Goal: Task Accomplishment & Management: Manage account settings

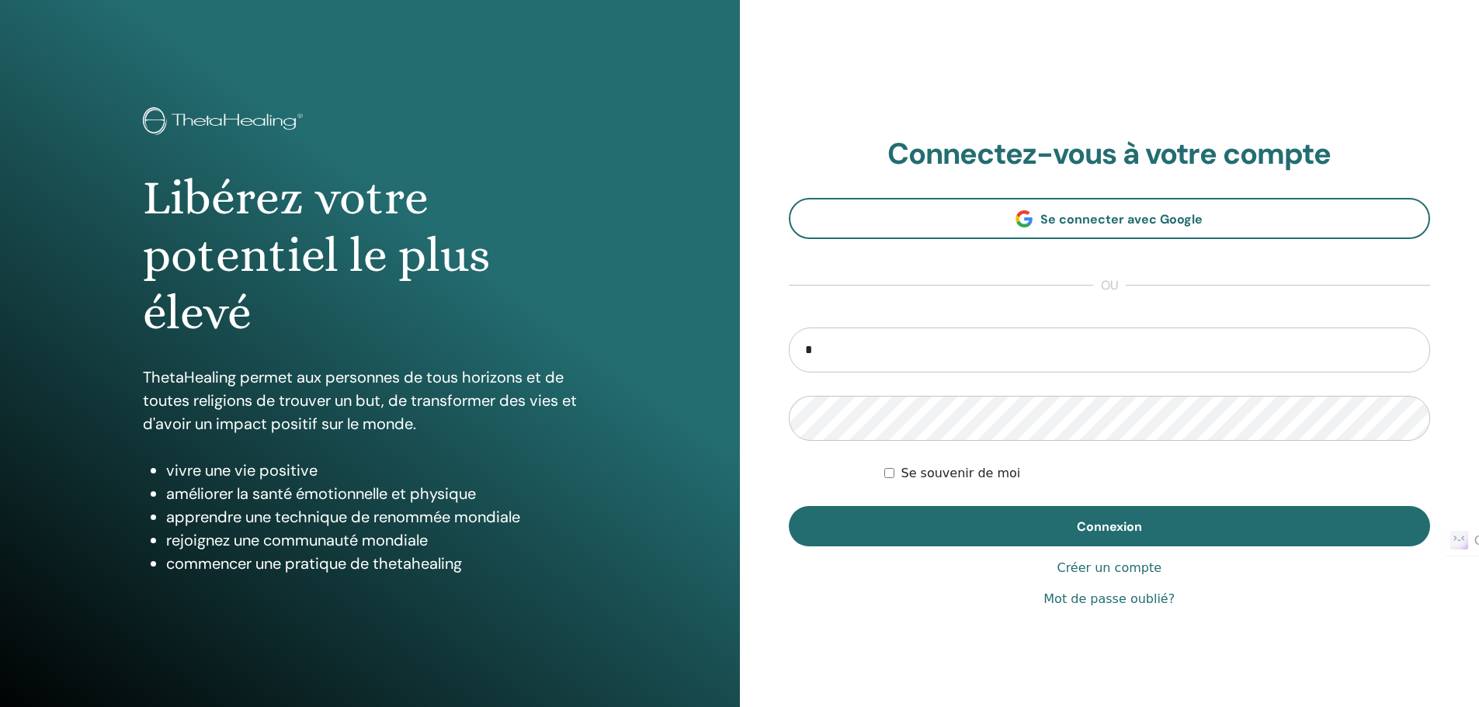
type input "**********"
click at [789, 506] on button "Connexion" at bounding box center [1110, 526] width 642 height 40
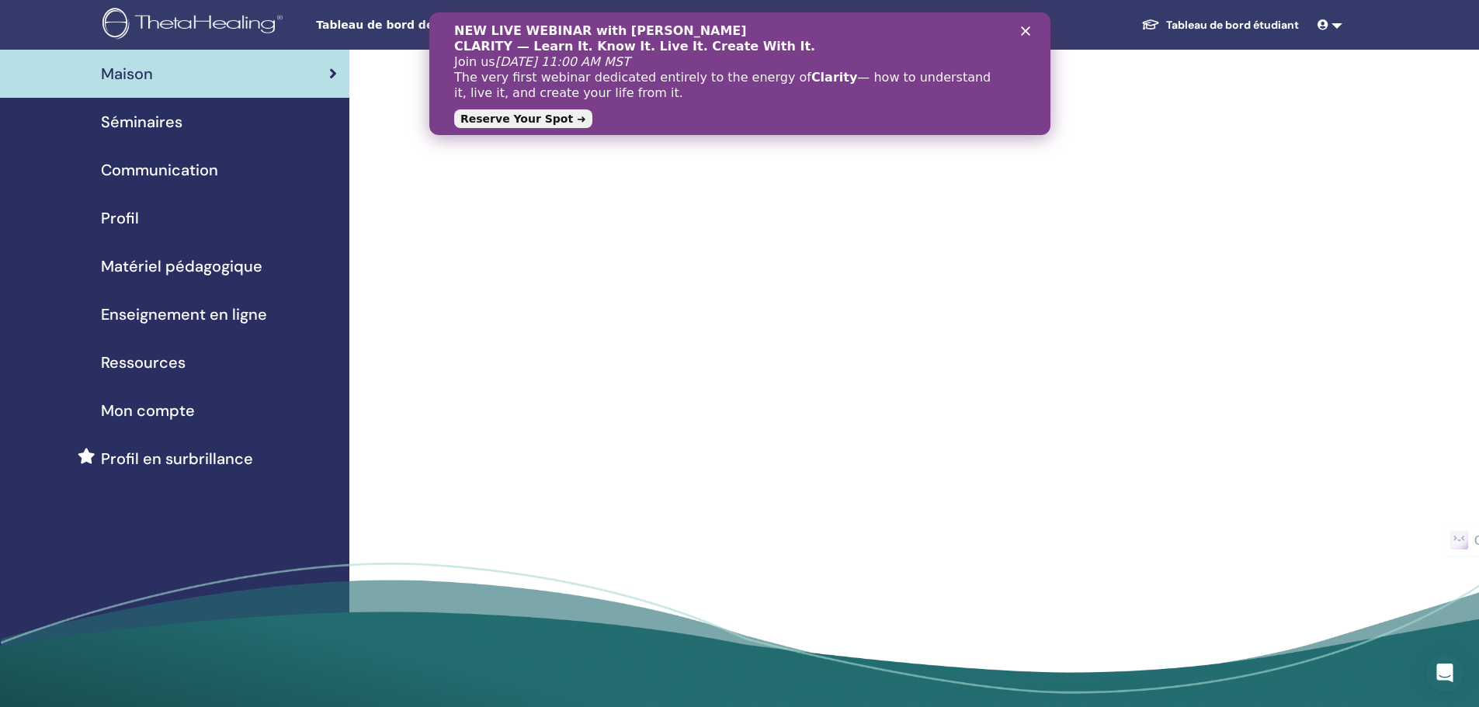
click at [153, 125] on span "Séminaires" at bounding box center [142, 121] width 82 height 23
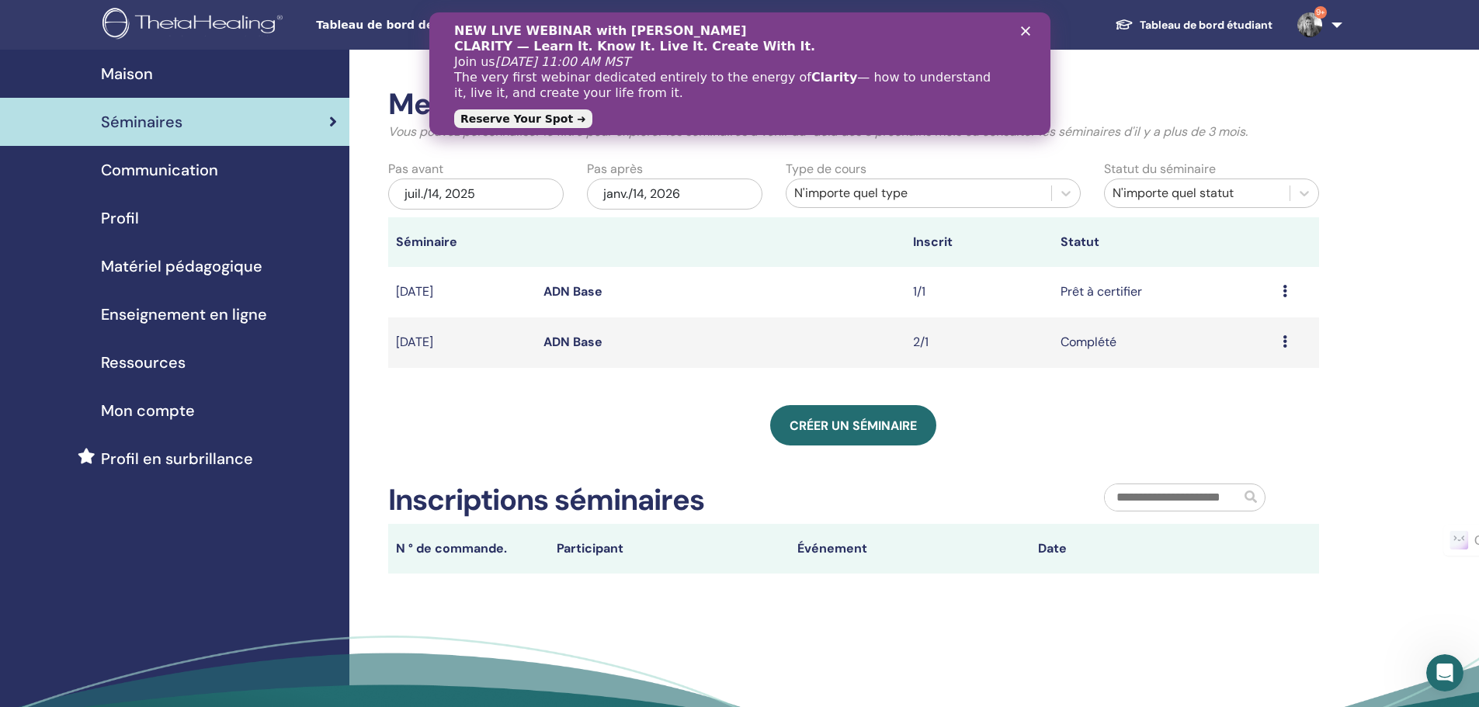
click at [1283, 292] on icon at bounding box center [1285, 291] width 5 height 12
click at [578, 290] on link "ADN Base" at bounding box center [572, 291] width 59 height 16
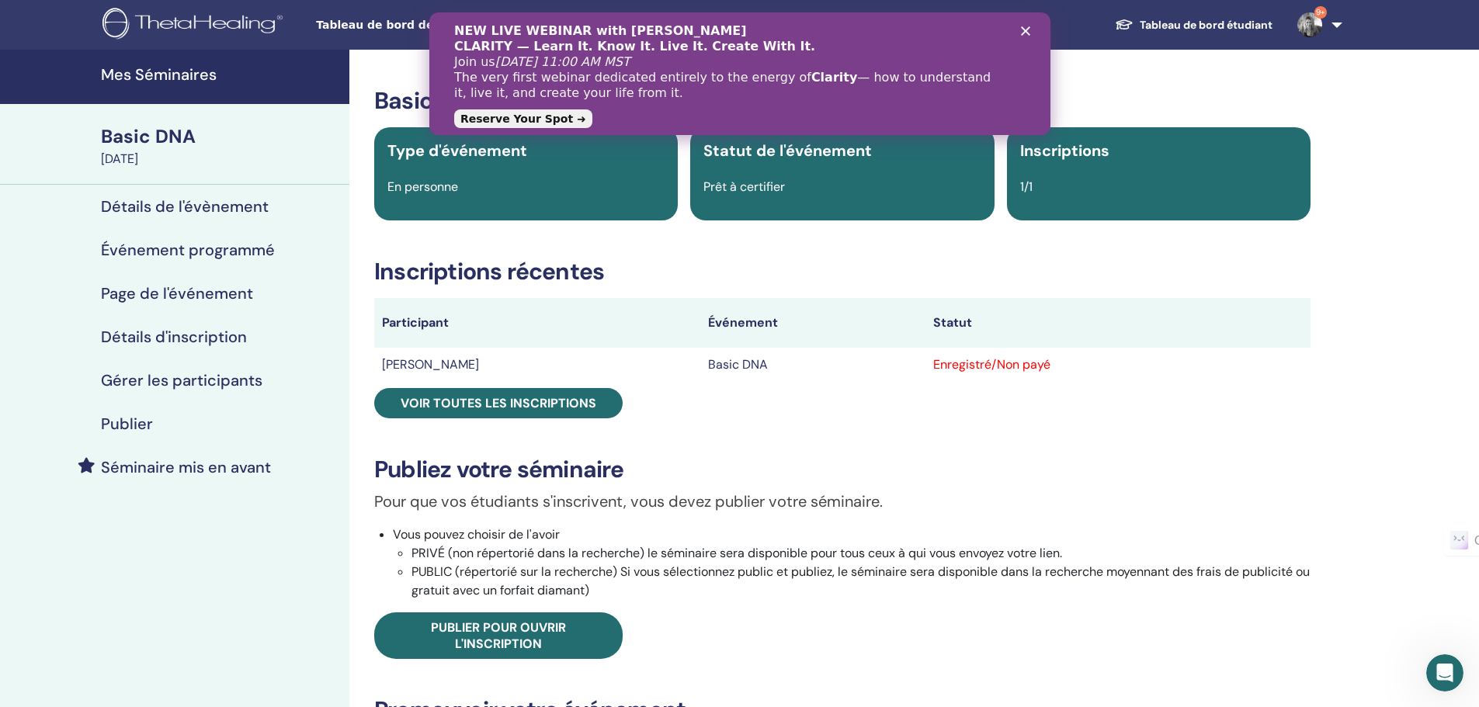
click at [1025, 28] on icon "Fermer" at bounding box center [1024, 30] width 9 height 9
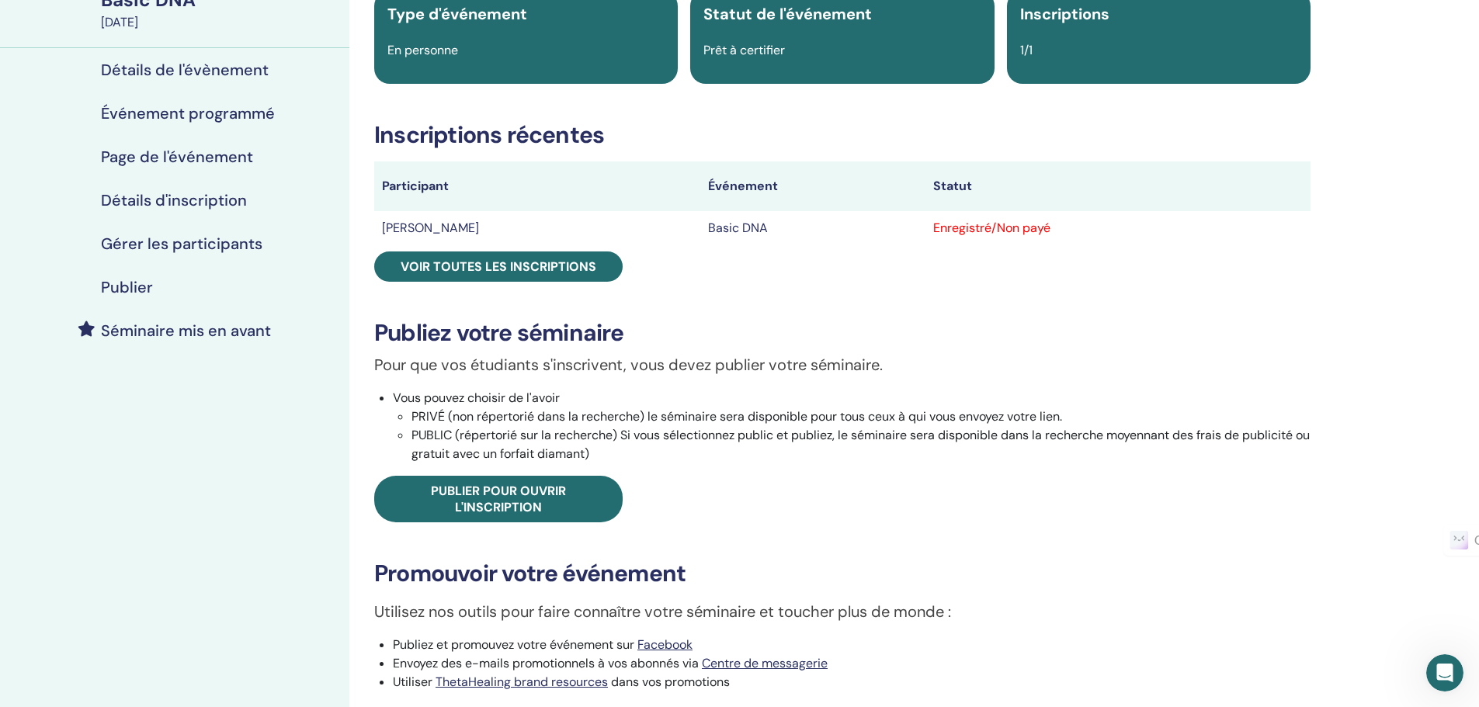
scroll to position [78, 0]
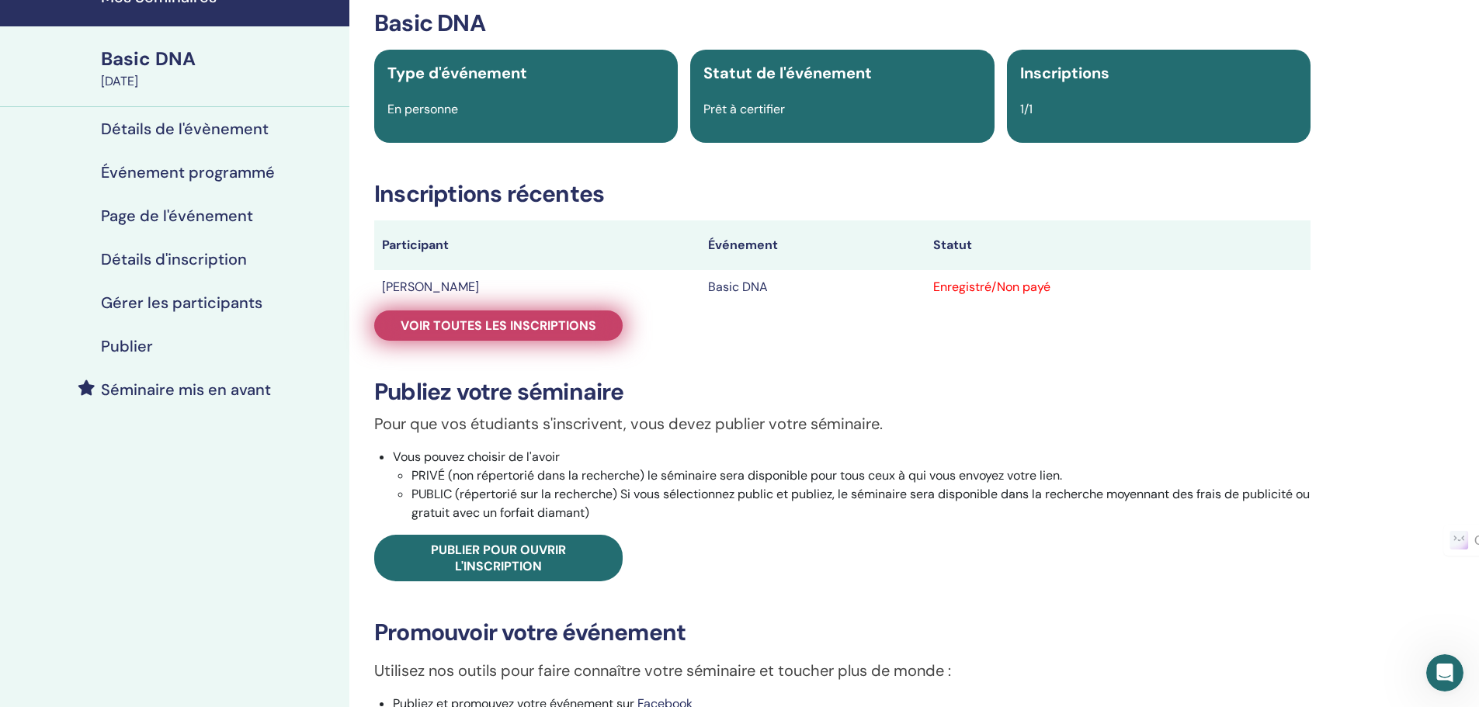
click at [502, 321] on span "Voir toutes les inscriptions" at bounding box center [499, 326] width 196 height 16
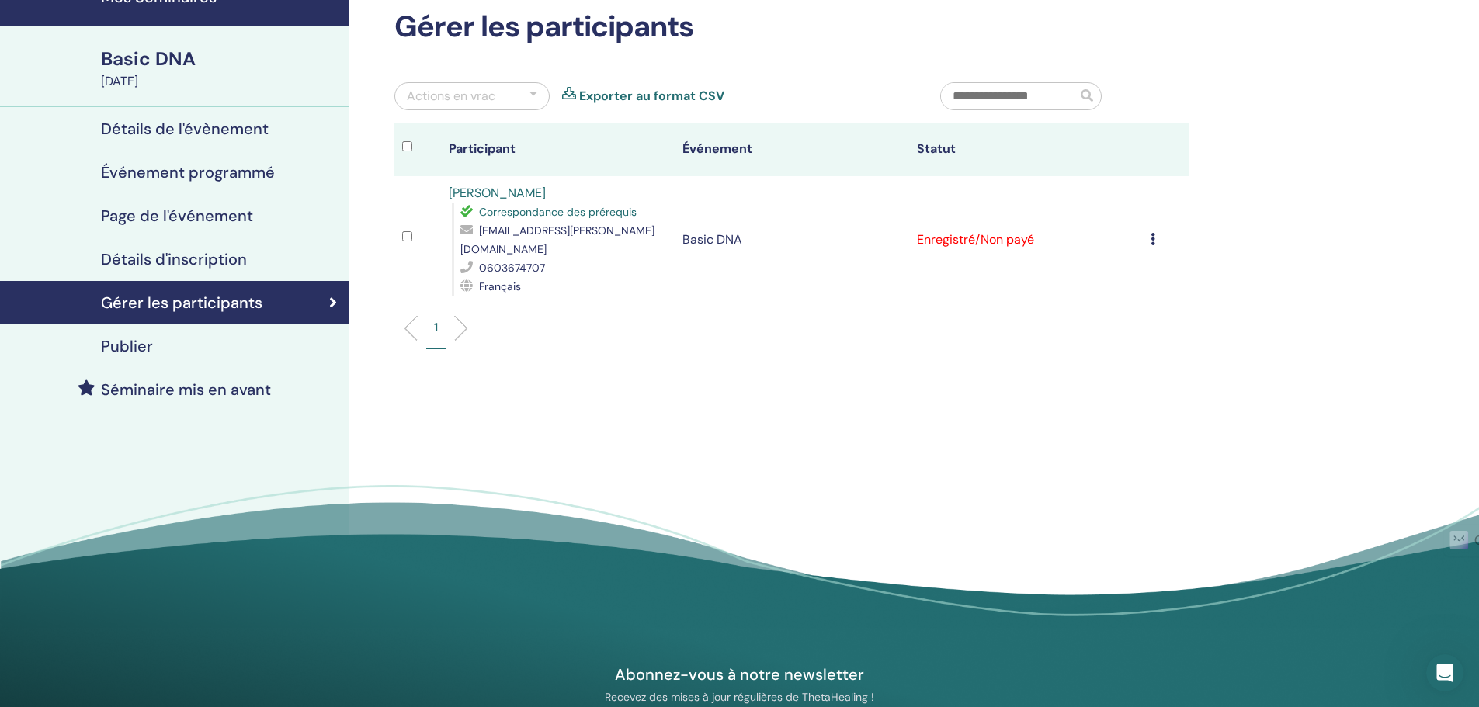
click at [1153, 233] on icon at bounding box center [1153, 239] width 5 height 12
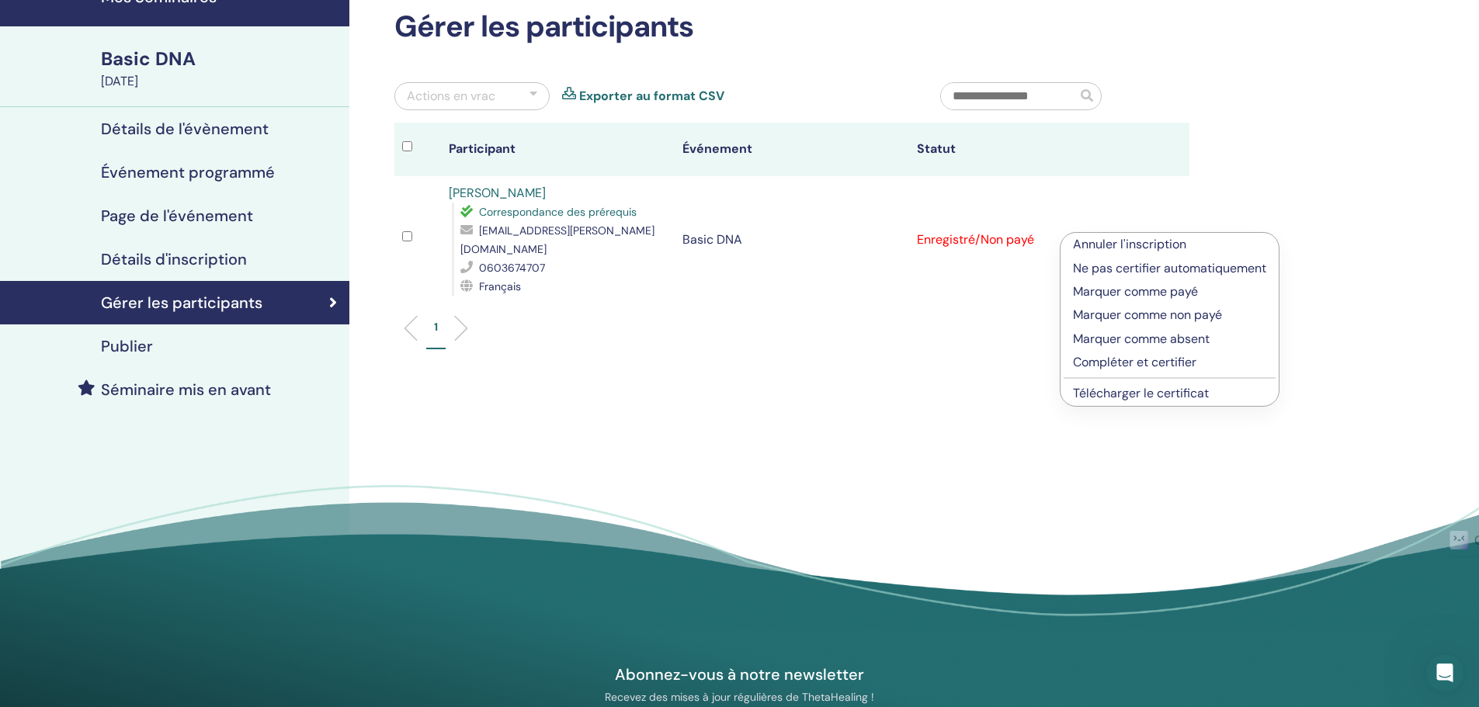
click at [1178, 292] on p "Marquer comme payé" at bounding box center [1169, 292] width 193 height 19
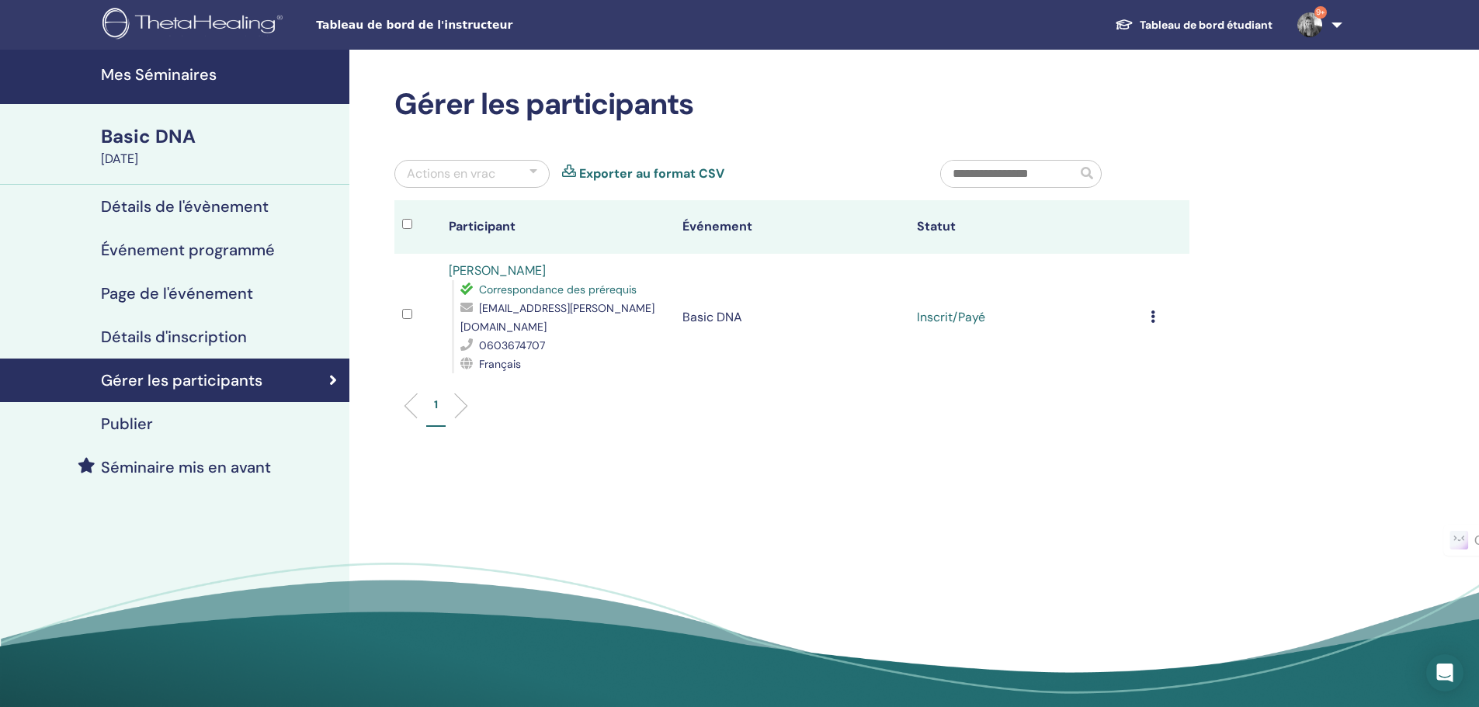
click at [1152, 311] on icon at bounding box center [1153, 317] width 5 height 12
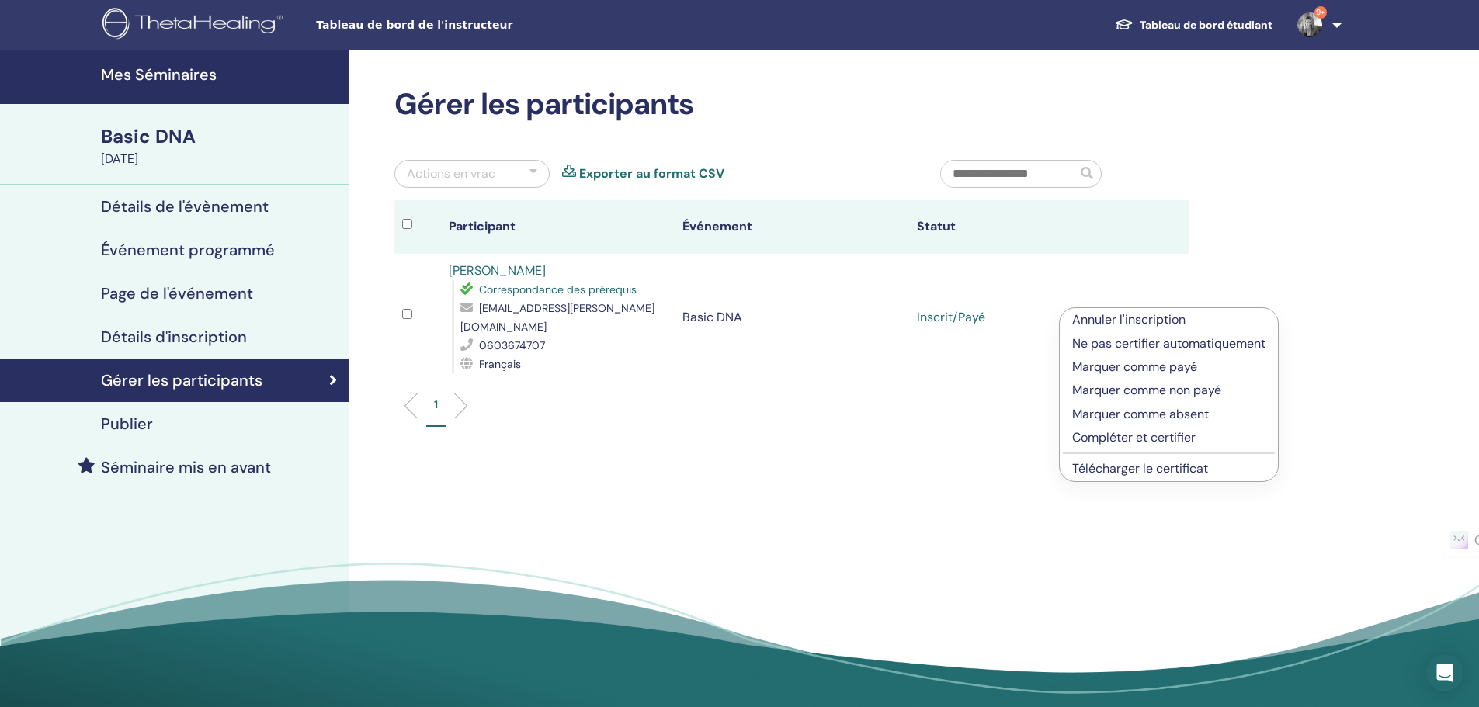
click at [1180, 438] on p "Compléter et certifier" at bounding box center [1168, 438] width 193 height 19
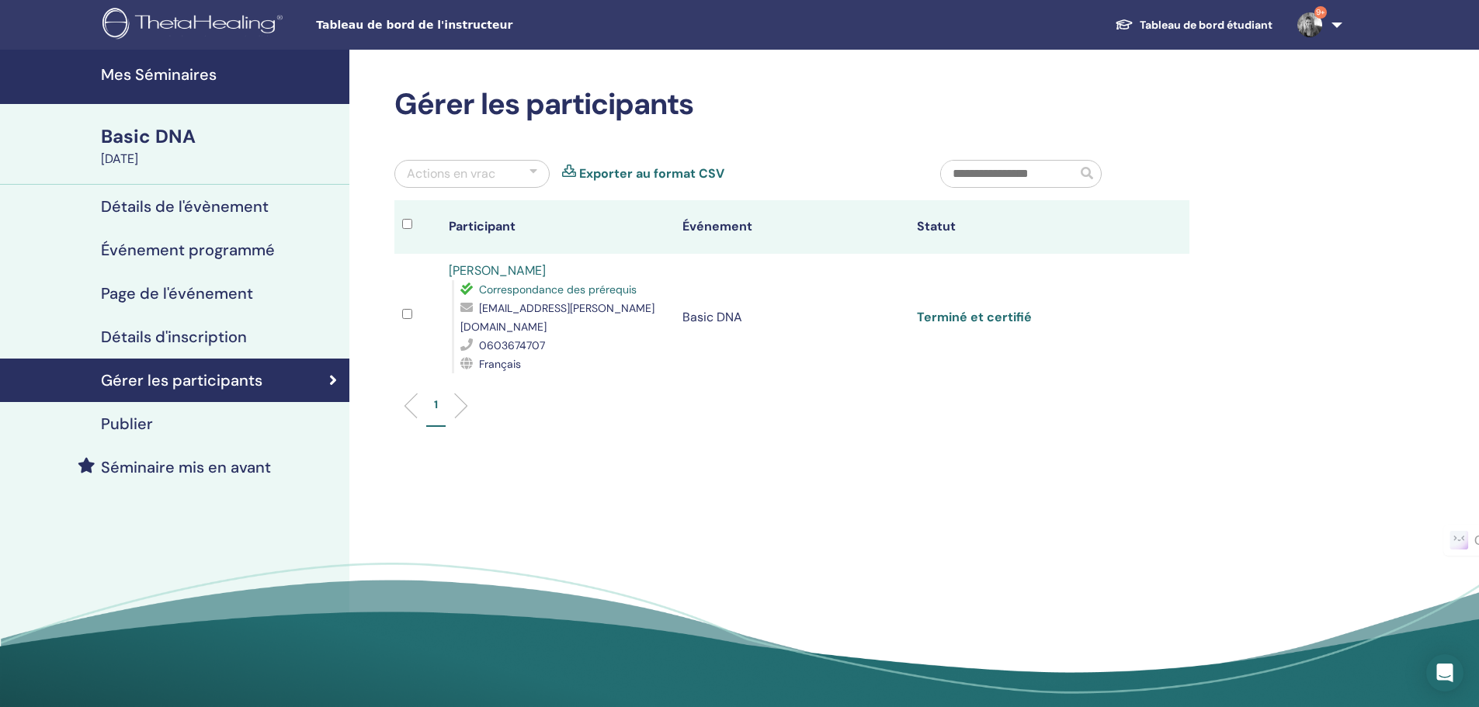
click at [961, 309] on link "Terminé et certifié" at bounding box center [974, 317] width 115 height 16
